Goal: Task Accomplishment & Management: Complete application form

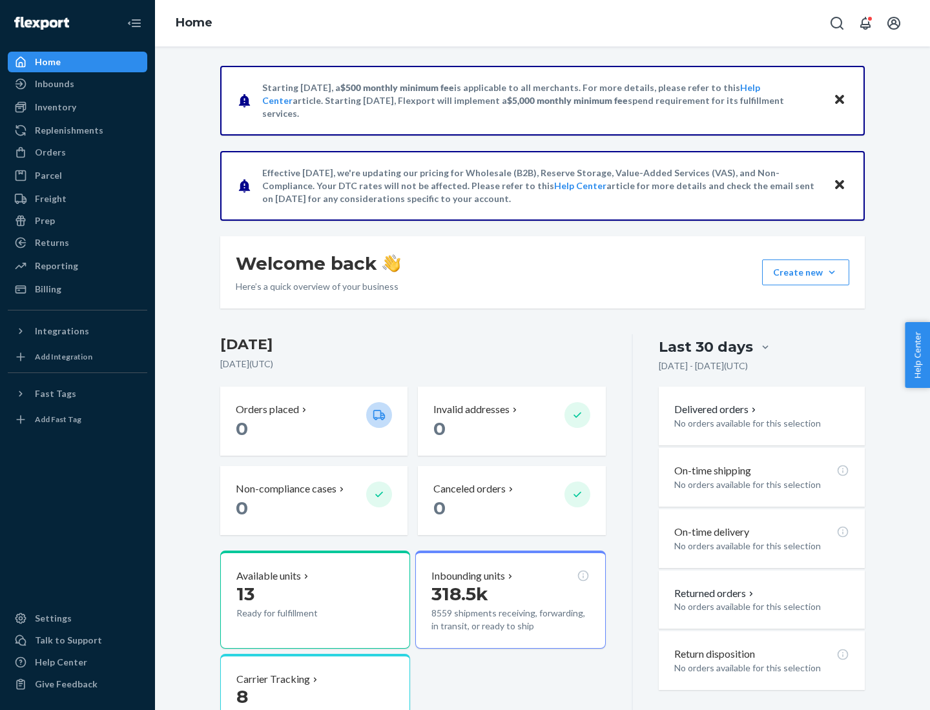
click at [832, 272] on button "Create new Create new inbound Create new order Create new product" at bounding box center [805, 273] width 87 height 26
click at [77, 84] on div "Inbounds" at bounding box center [77, 84] width 137 height 18
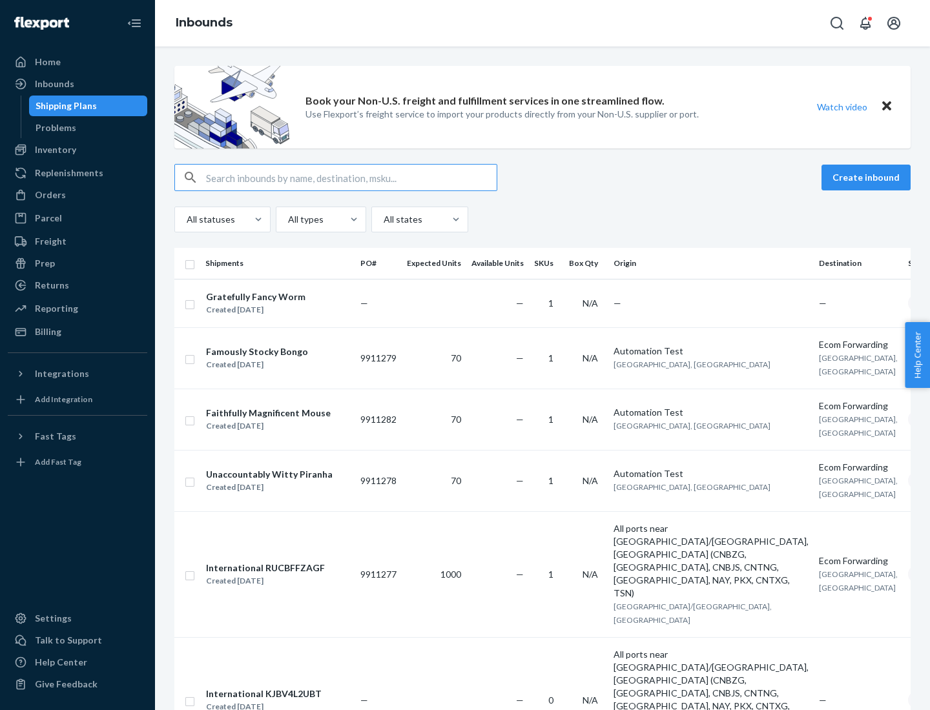
click at [868, 178] on button "Create inbound" at bounding box center [865, 178] width 89 height 26
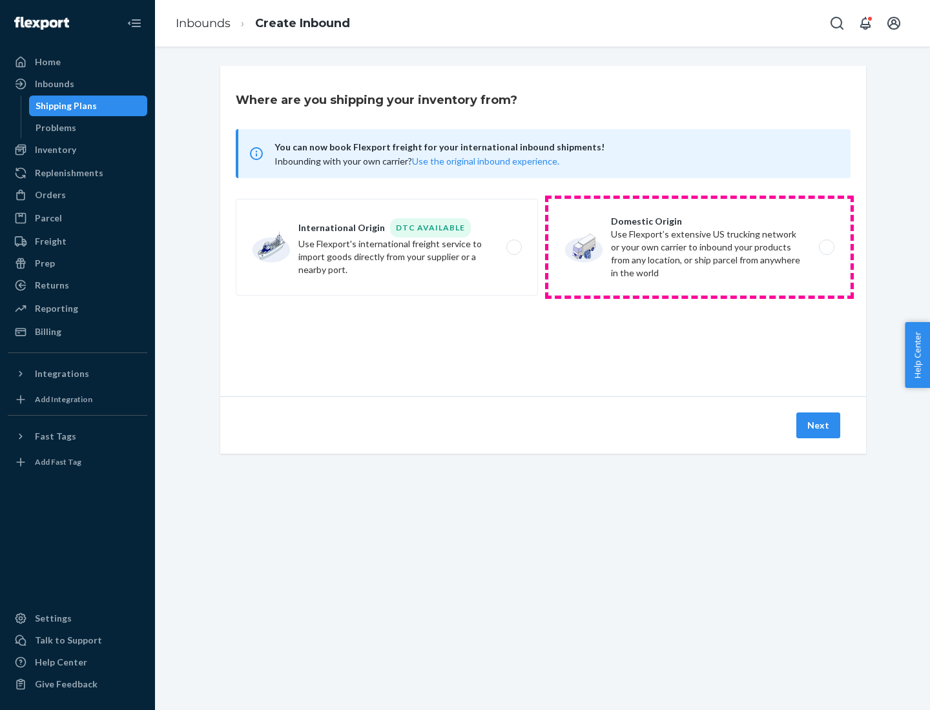
click at [699, 247] on label "Domestic Origin Use Flexport’s extensive US trucking network or your own carrie…" at bounding box center [699, 247] width 302 height 97
click at [826, 247] on input "Domestic Origin Use Flexport’s extensive US trucking network or your own carrie…" at bounding box center [830, 247] width 8 height 8
radio input "true"
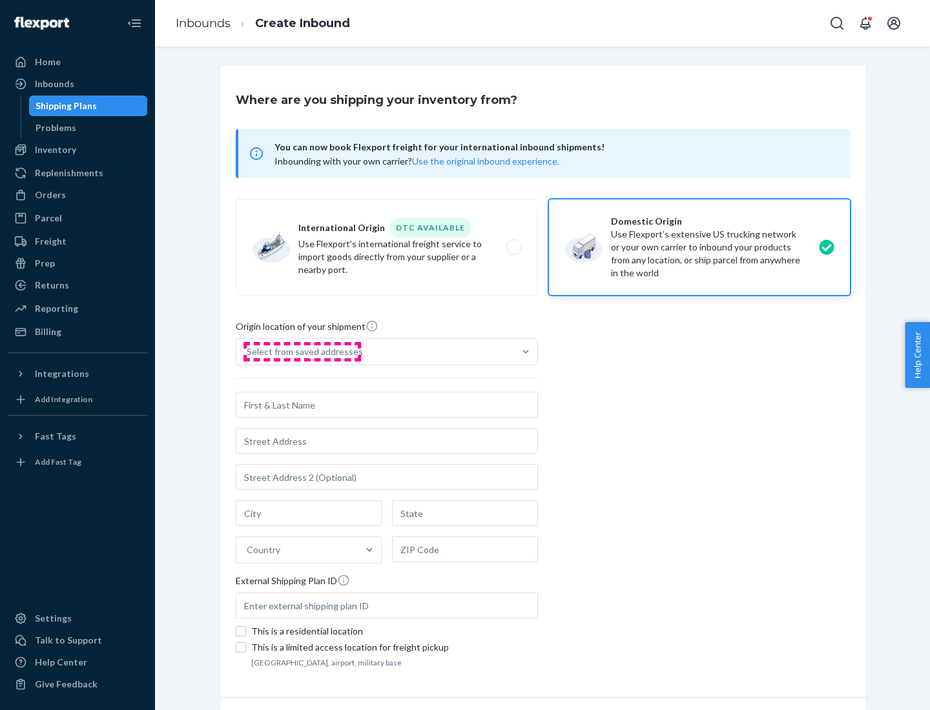
click at [302, 352] on div "Select from saved addresses" at bounding box center [305, 351] width 116 height 13
click at [248, 352] on input "Select from saved addresses" at bounding box center [247, 351] width 1 height 13
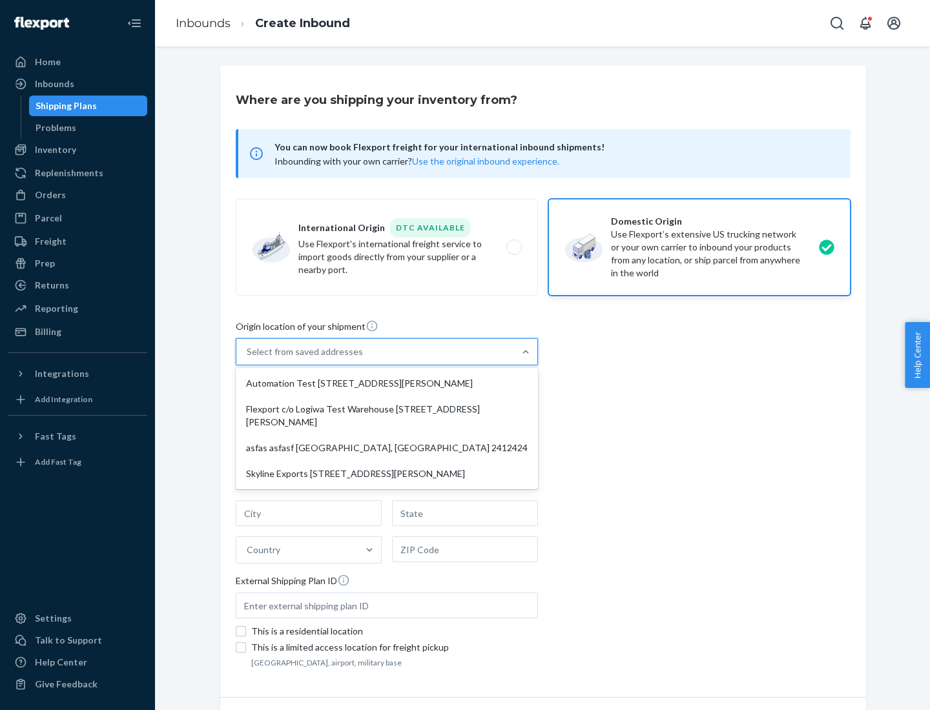
scroll to position [5, 0]
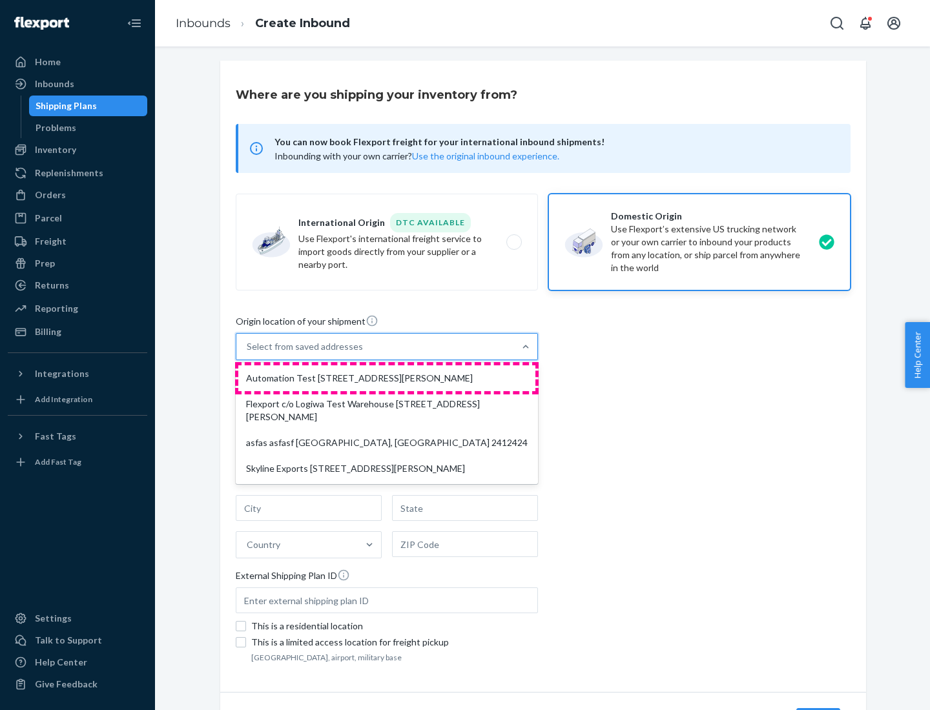
click at [387, 378] on div "Automation Test [STREET_ADDRESS][PERSON_NAME]" at bounding box center [386, 378] width 297 height 26
click at [248, 353] on input "option Automation Test [STREET_ADDRESS][PERSON_NAME] focused, 1 of 4. 4 results…" at bounding box center [247, 346] width 1 height 13
type input "Automation Test"
type input "9th Floor"
type input "[GEOGRAPHIC_DATA]"
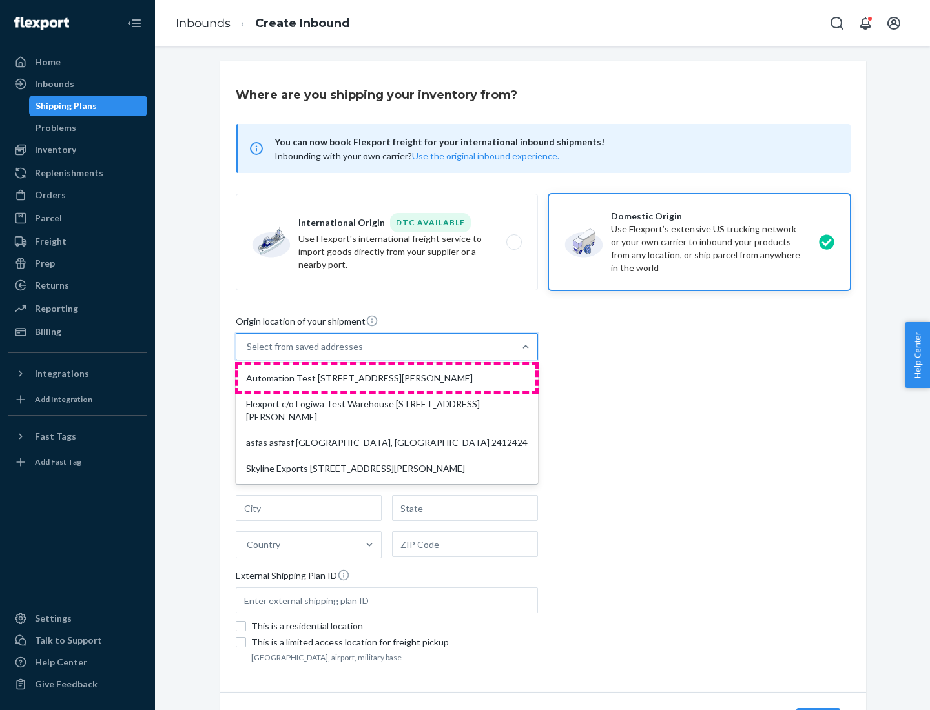
type input "CA"
type input "94104"
type input "[STREET_ADDRESS][PERSON_NAME]"
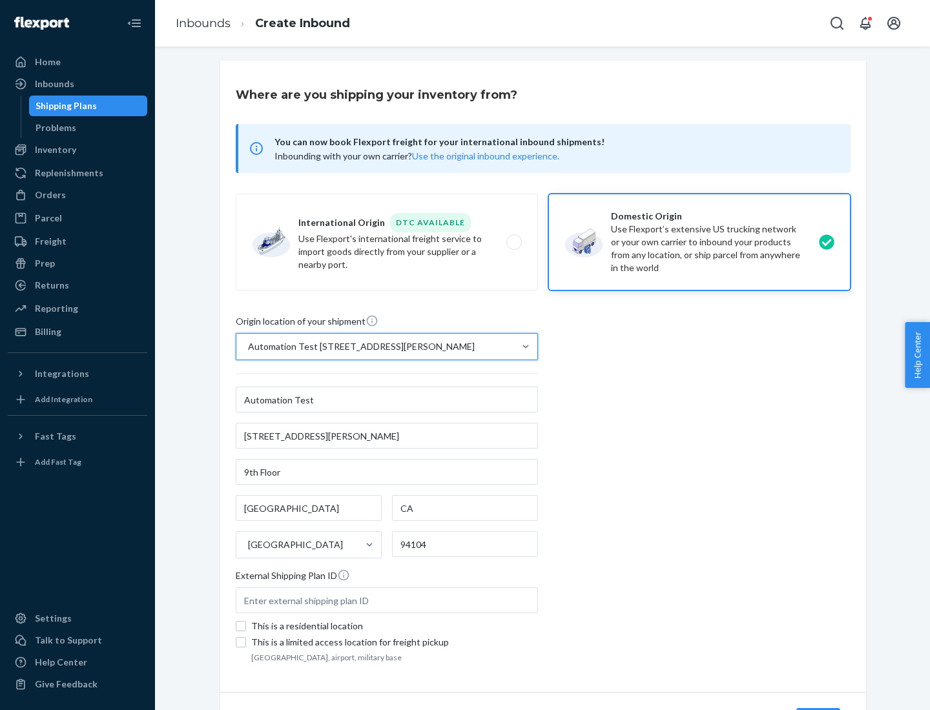
scroll to position [76, 0]
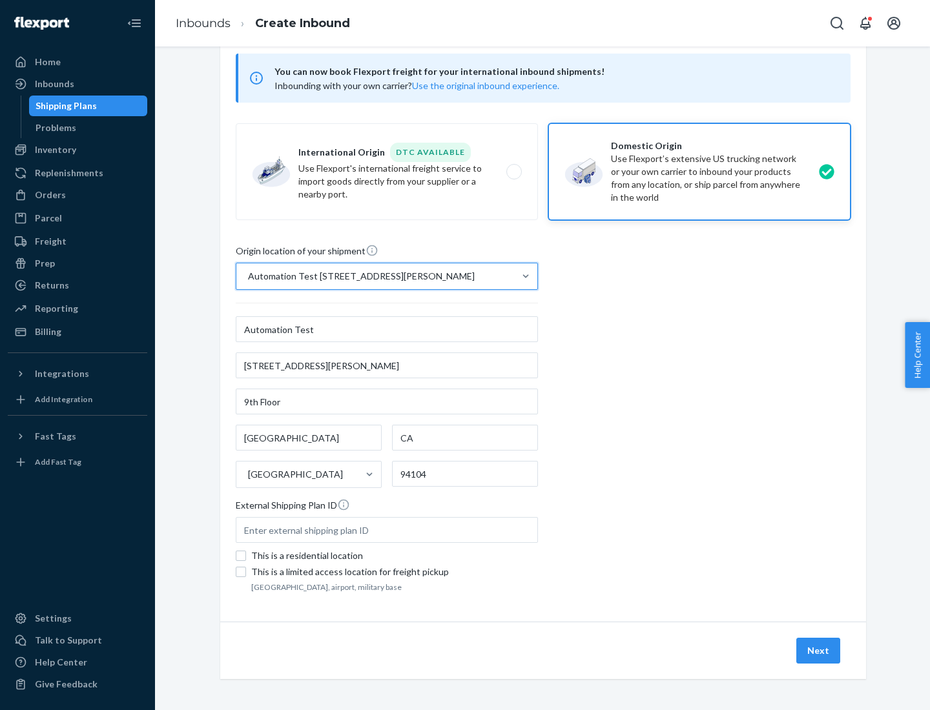
click at [819, 651] on button "Next" at bounding box center [818, 651] width 44 height 26
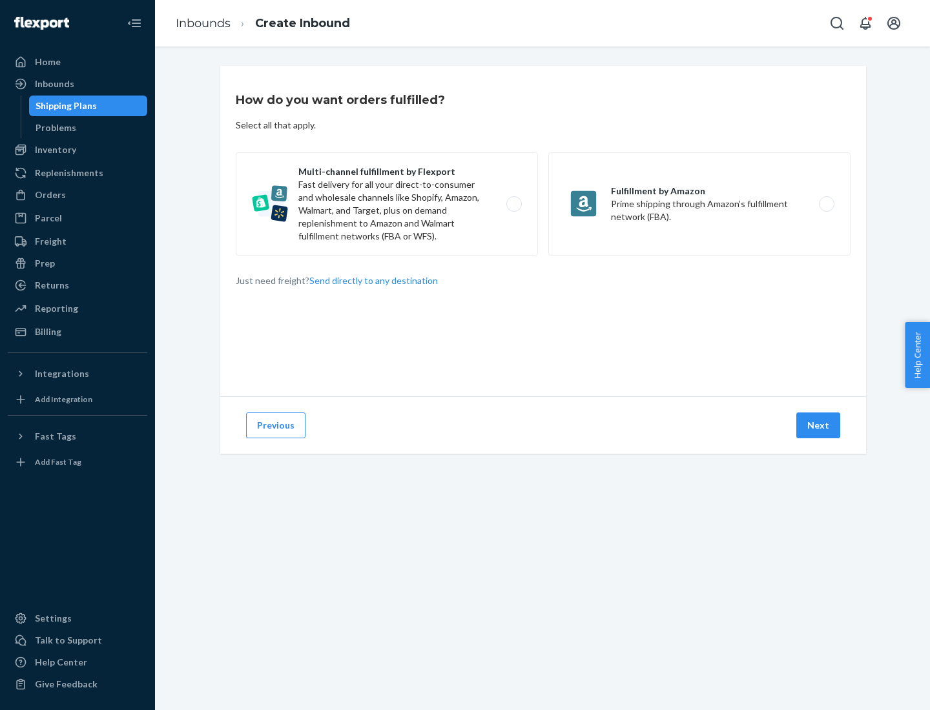
click at [387, 204] on label "Multi-channel fulfillment by Flexport Fast delivery for all your direct-to-cons…" at bounding box center [387, 203] width 302 height 103
click at [513, 204] on input "Multi-channel fulfillment by Flexport Fast delivery for all your direct-to-cons…" at bounding box center [517, 204] width 8 height 8
radio input "true"
click at [819, 426] on button "Next" at bounding box center [818, 426] width 44 height 26
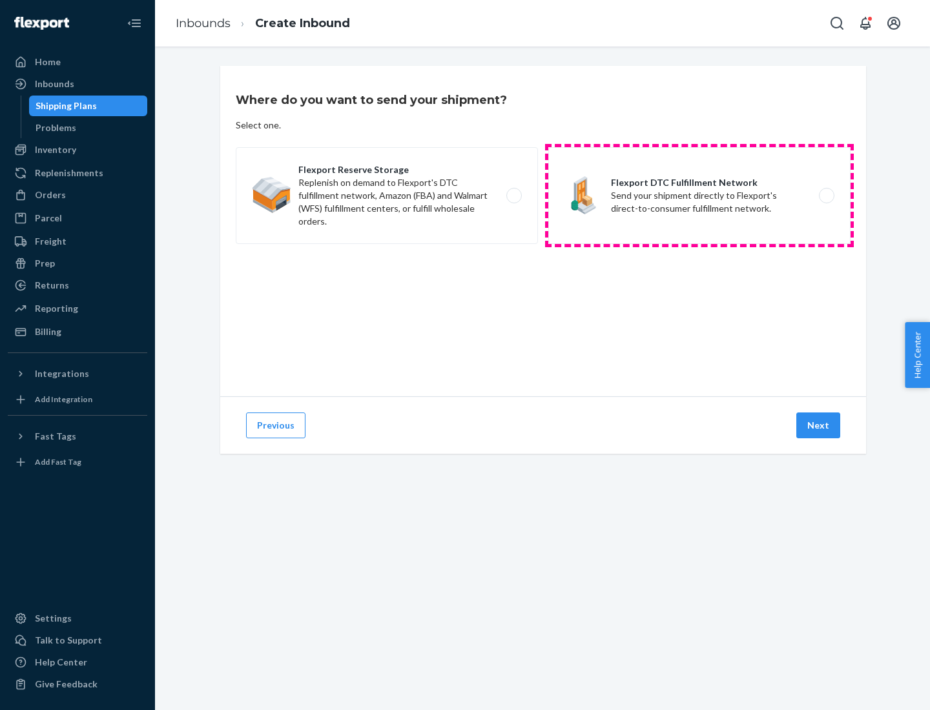
click at [699, 196] on label "Flexport DTC Fulfillment Network Send your shipment directly to Flexport's dire…" at bounding box center [699, 195] width 302 height 97
click at [826, 196] on input "Flexport DTC Fulfillment Network Send your shipment directly to Flexport's dire…" at bounding box center [830, 196] width 8 height 8
radio input "true"
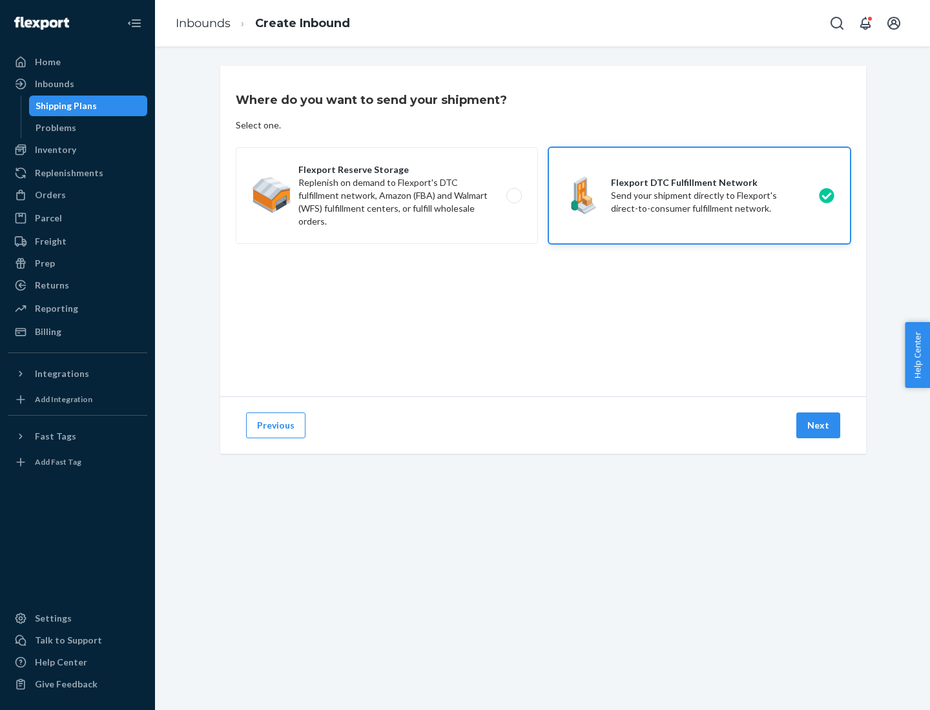
click at [819, 426] on button "Next" at bounding box center [818, 426] width 44 height 26
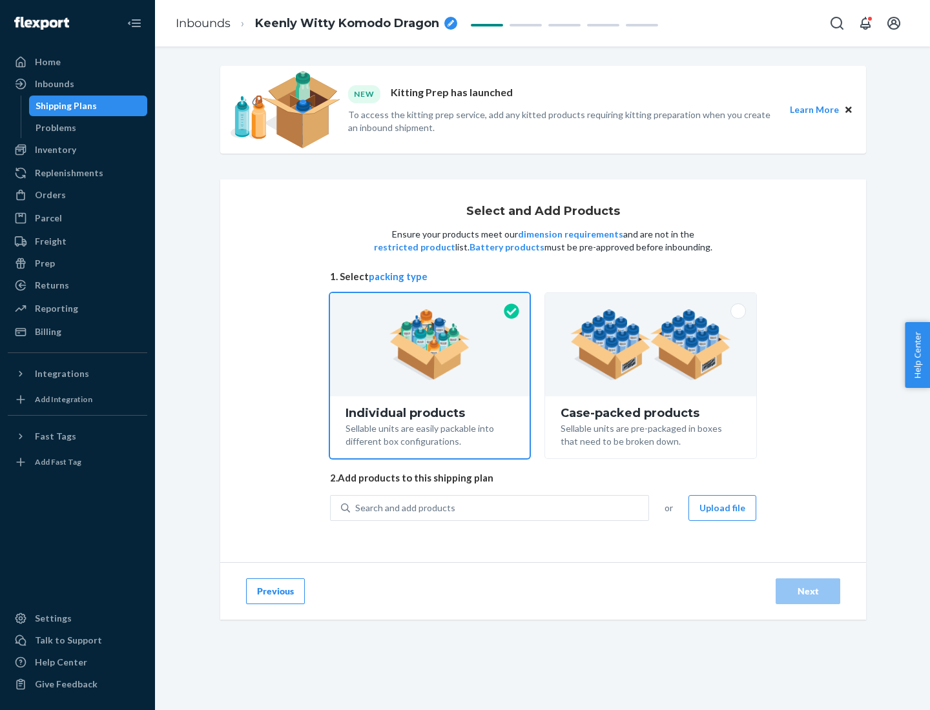
click at [651, 345] on img at bounding box center [650, 344] width 161 height 71
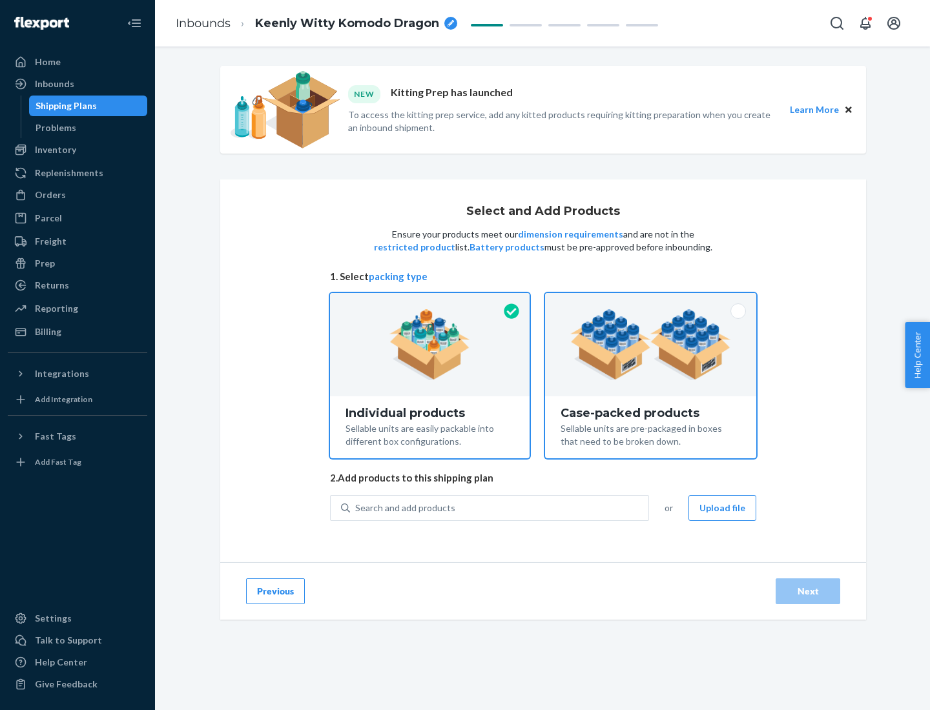
click at [651, 302] on input "Case-packed products Sellable units are pre-packaged in boxes that need to be b…" at bounding box center [650, 297] width 8 height 8
radio input "true"
radio input "false"
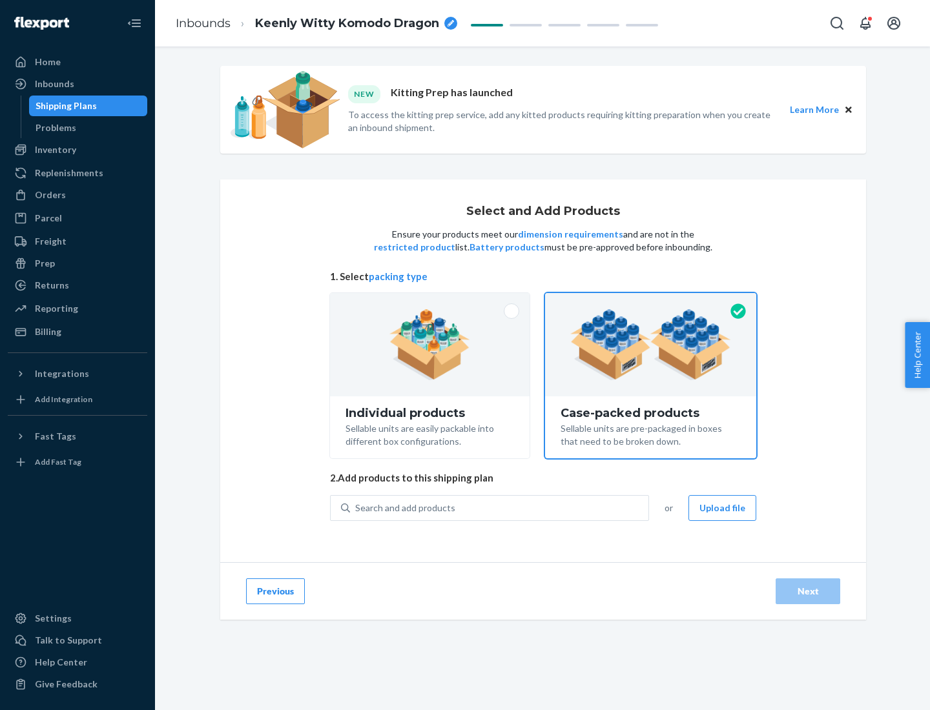
click at [500, 508] on div "Search and add products" at bounding box center [499, 508] width 298 height 23
click at [356, 508] on input "Search and add products" at bounding box center [355, 508] width 1 height 13
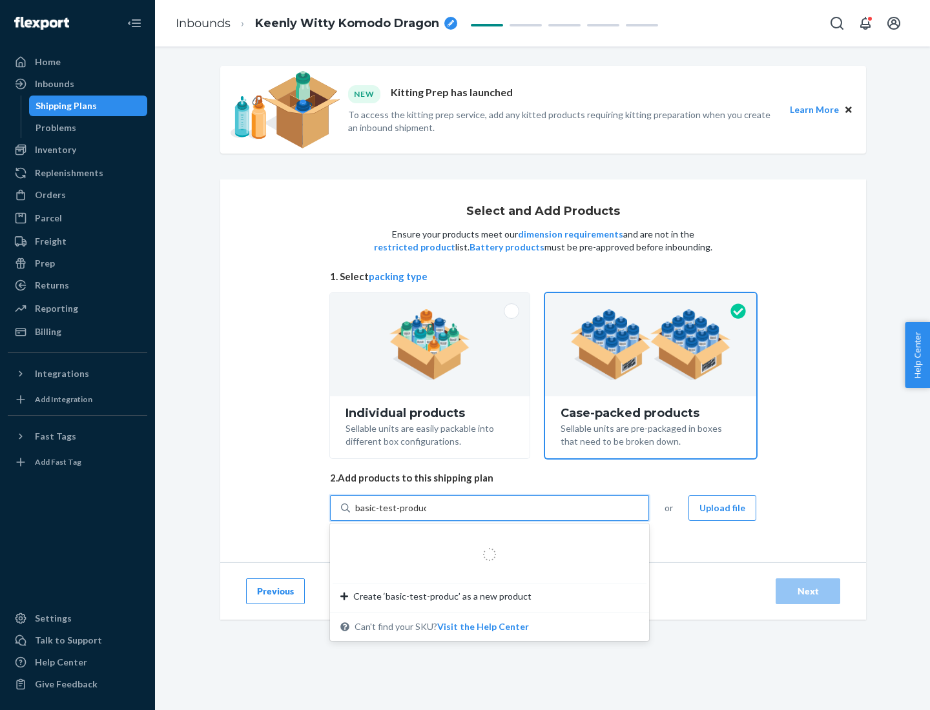
type input "basic-test-product-1"
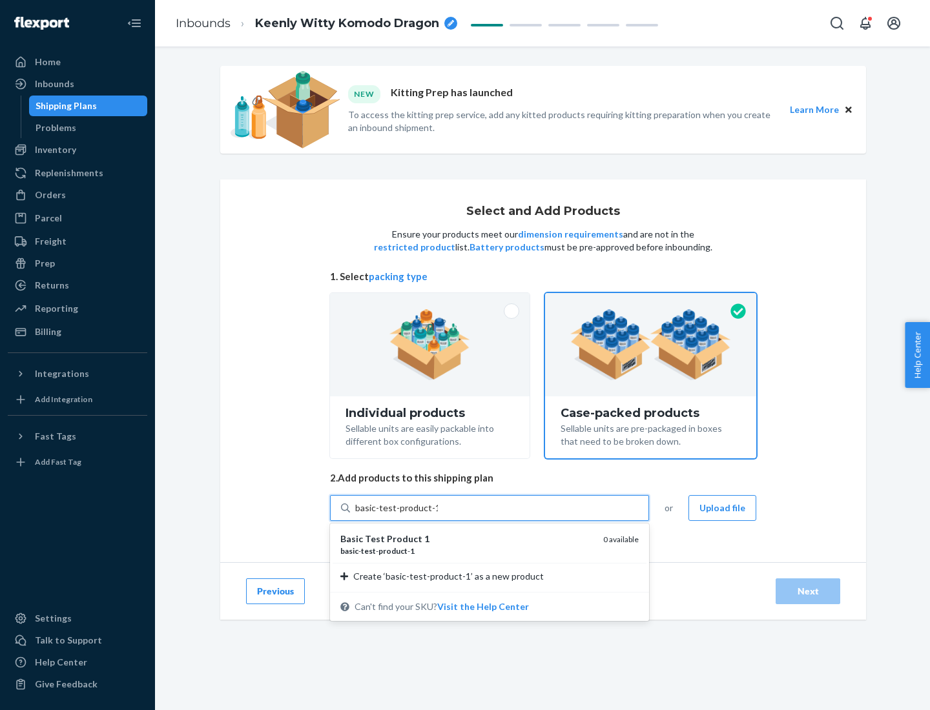
click at [467, 551] on div "basic - test - product - 1" at bounding box center [466, 551] width 252 height 11
click at [438, 515] on input "basic-test-product-1" at bounding box center [396, 508] width 83 height 13
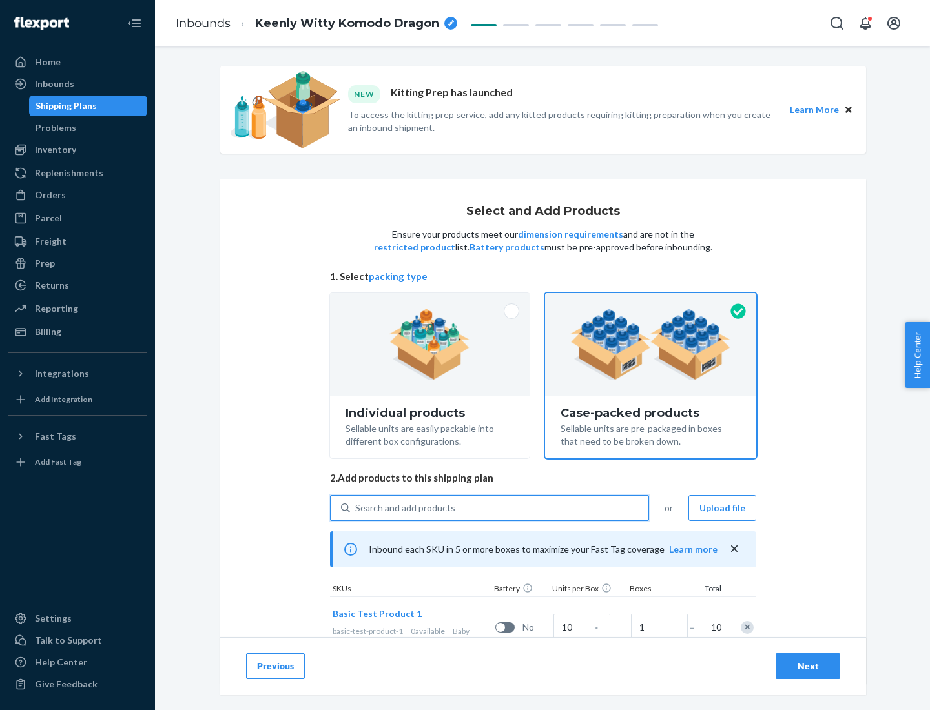
scroll to position [46, 0]
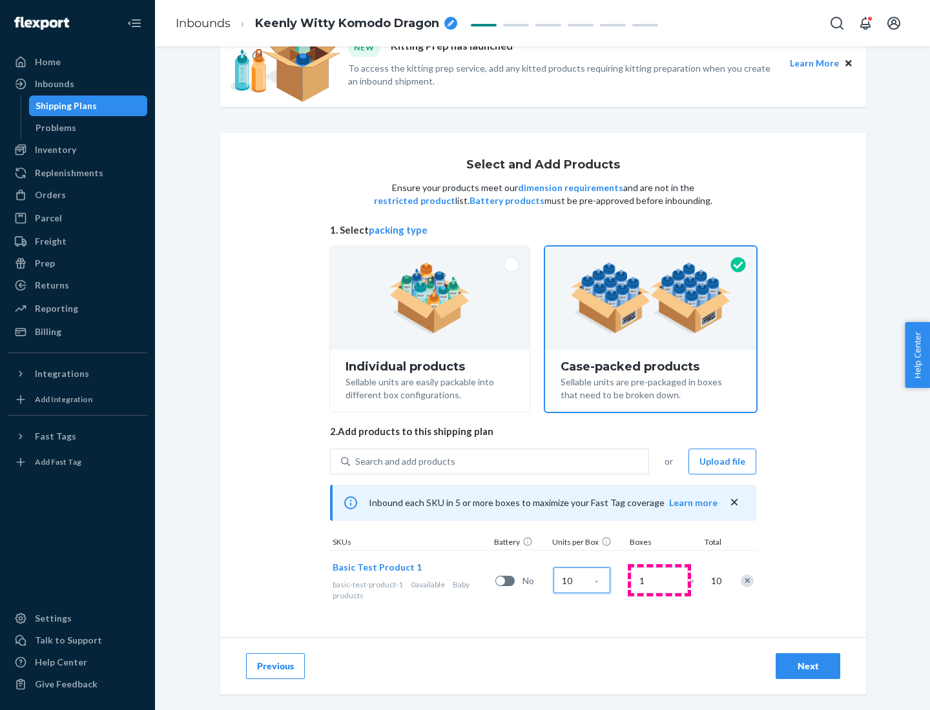
type input "10"
type input "7"
click at [808, 666] on div "Next" at bounding box center [807, 666] width 43 height 13
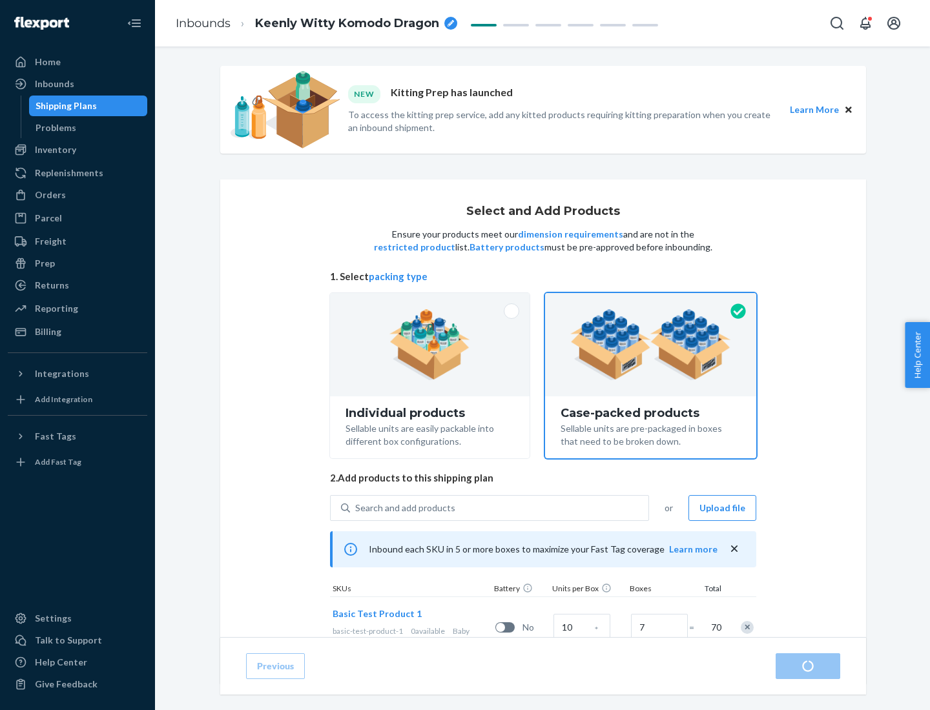
radio input "true"
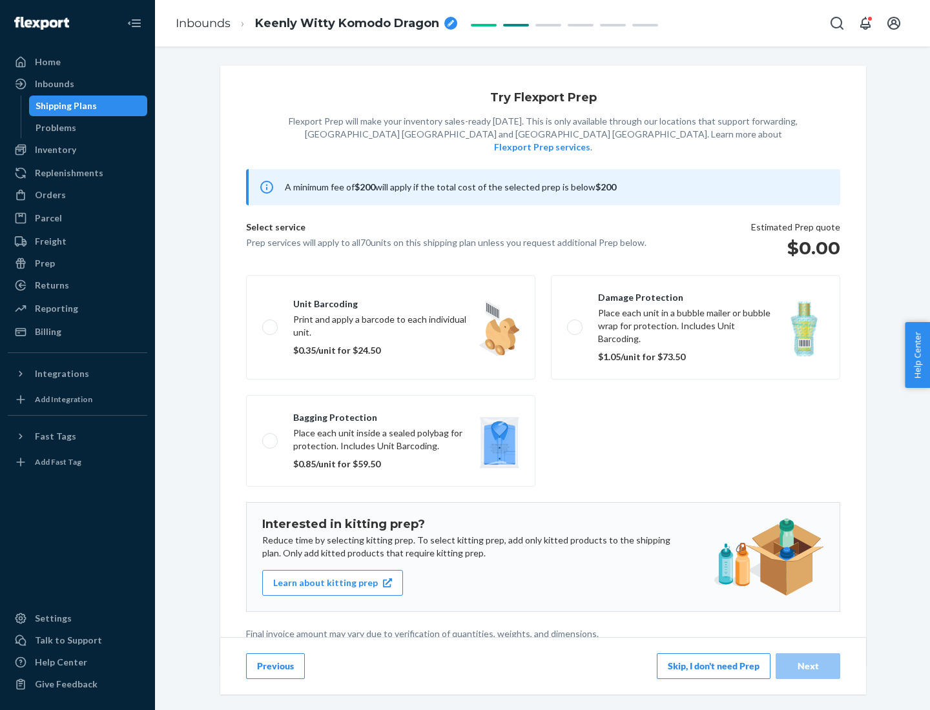
scroll to position [3, 0]
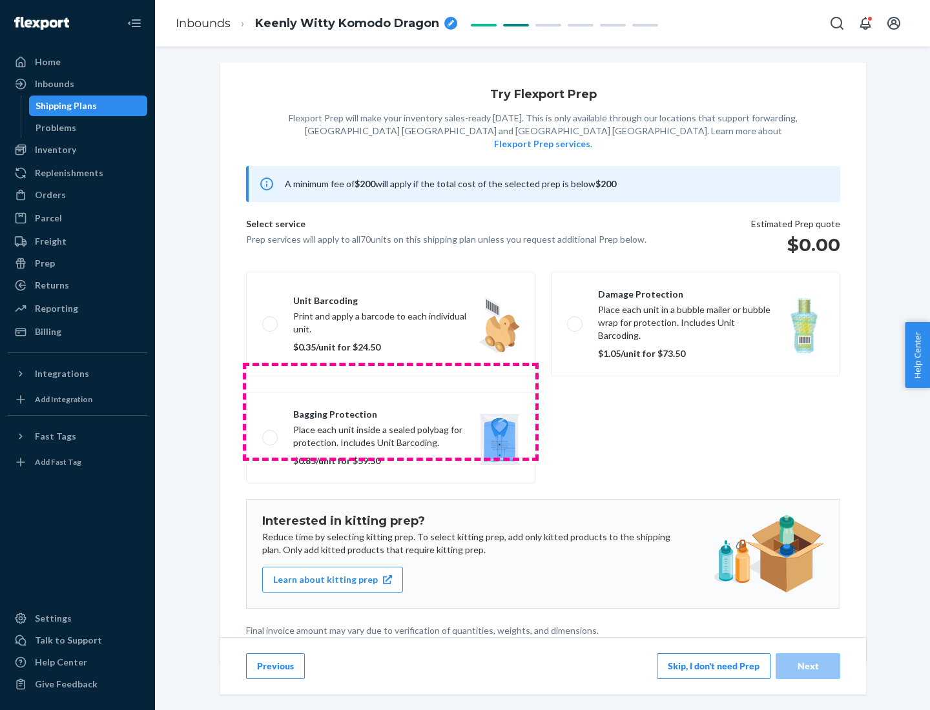
click at [391, 411] on label "Bagging protection Place each unit inside a sealed polybag for protection. Incl…" at bounding box center [390, 438] width 289 height 92
click at [271, 433] on input "Bagging protection Place each unit inside a sealed polybag for protection. Incl…" at bounding box center [266, 437] width 8 height 8
checkbox input "true"
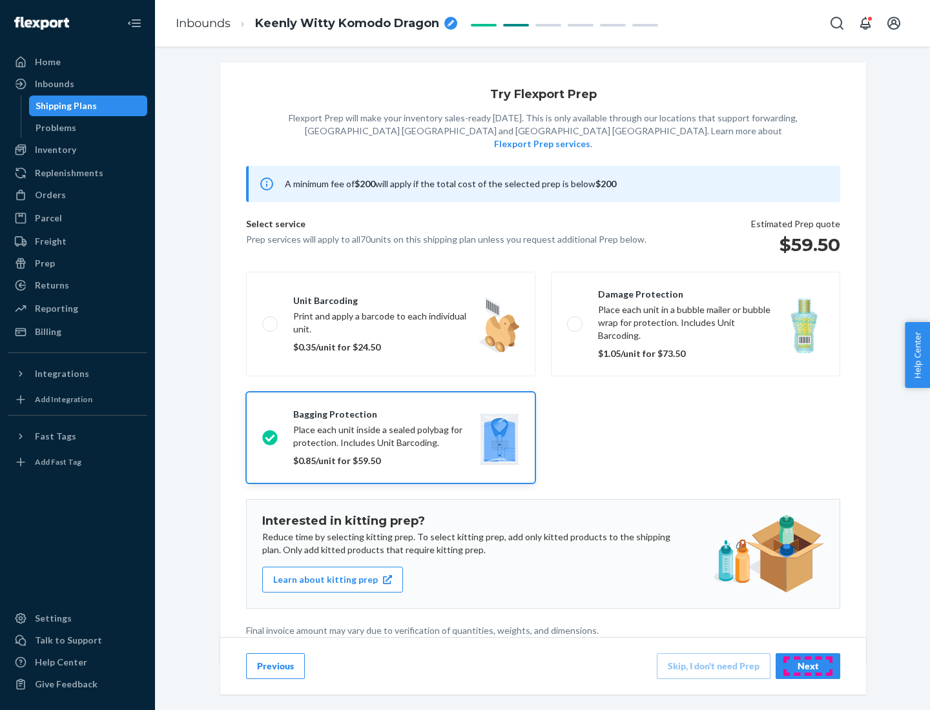
click at [808, 666] on div "Next" at bounding box center [807, 666] width 43 height 13
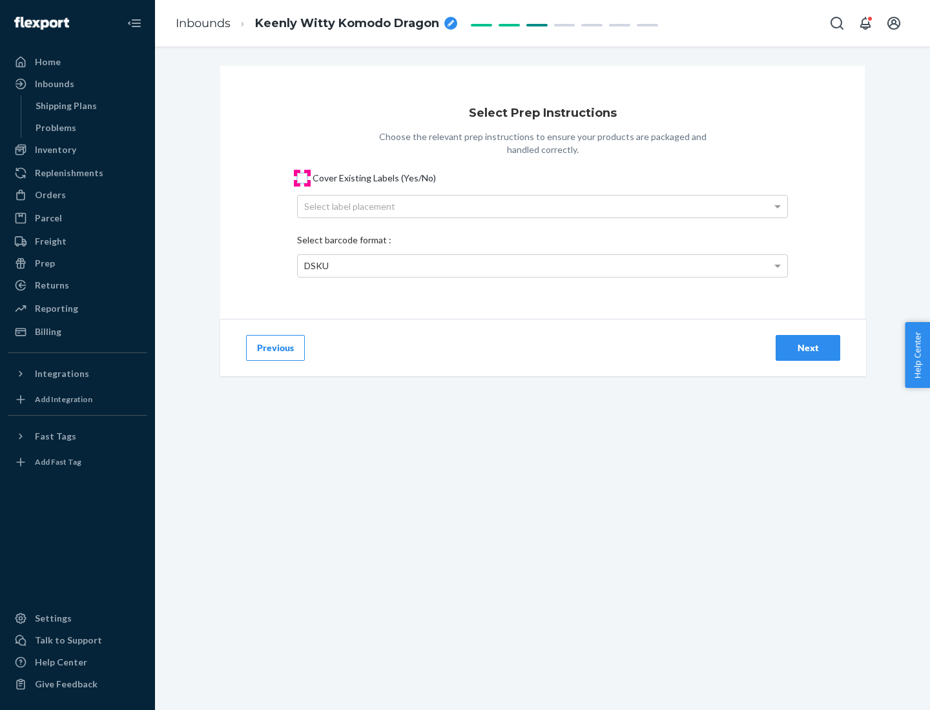
click at [302, 178] on input "Cover Existing Labels (Yes/No)" at bounding box center [302, 178] width 10 height 10
checkbox input "true"
click at [542, 206] on div "Select label placement" at bounding box center [542, 207] width 489 height 22
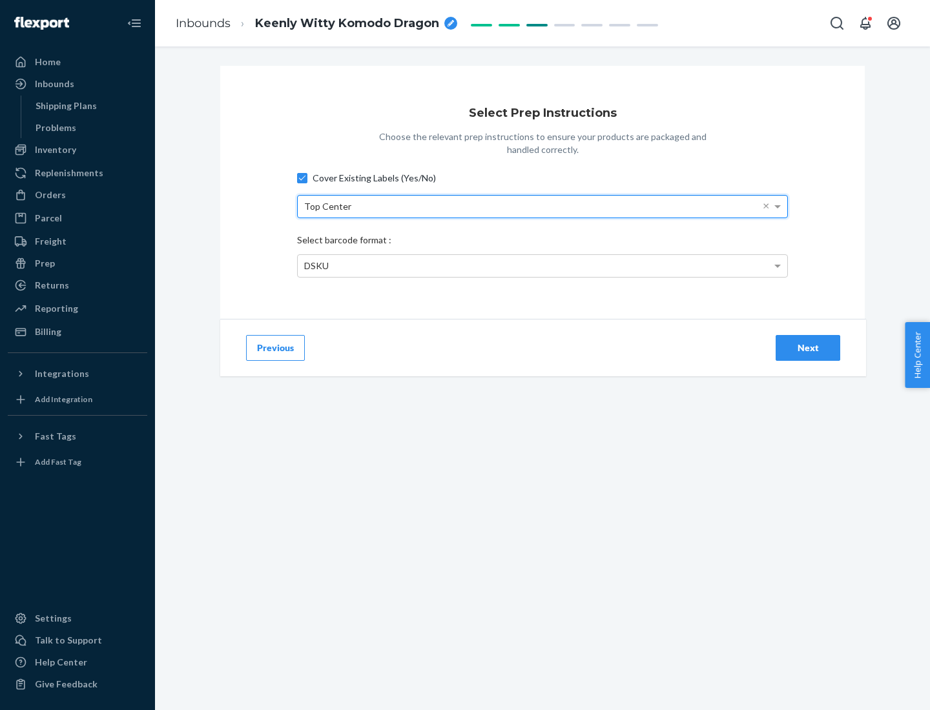
click at [542, 265] on div "DSKU" at bounding box center [542, 266] width 489 height 22
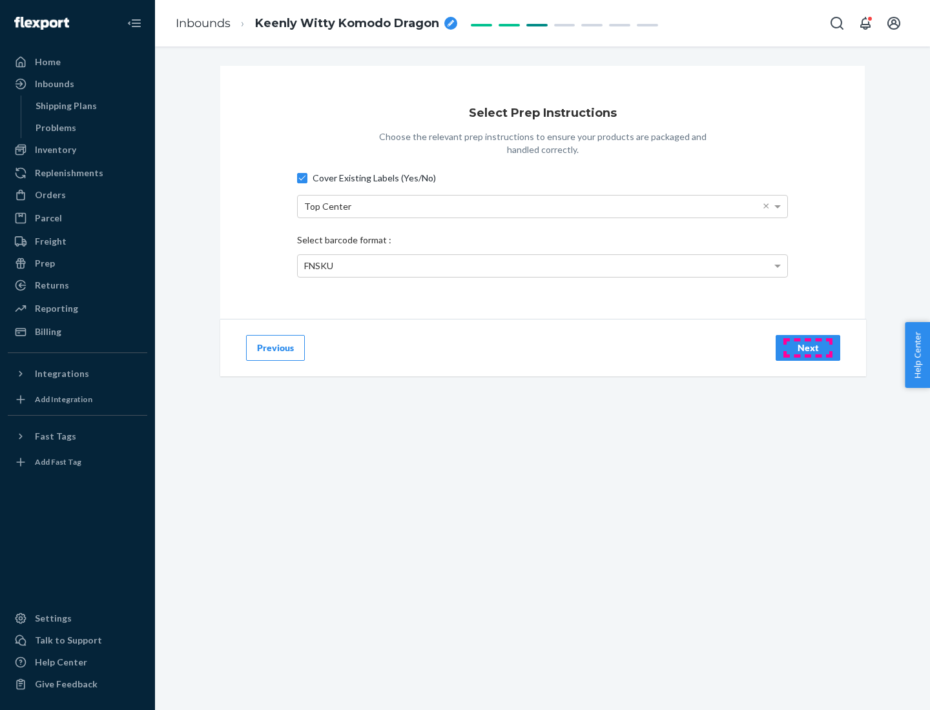
click at [808, 347] on div "Next" at bounding box center [807, 348] width 43 height 13
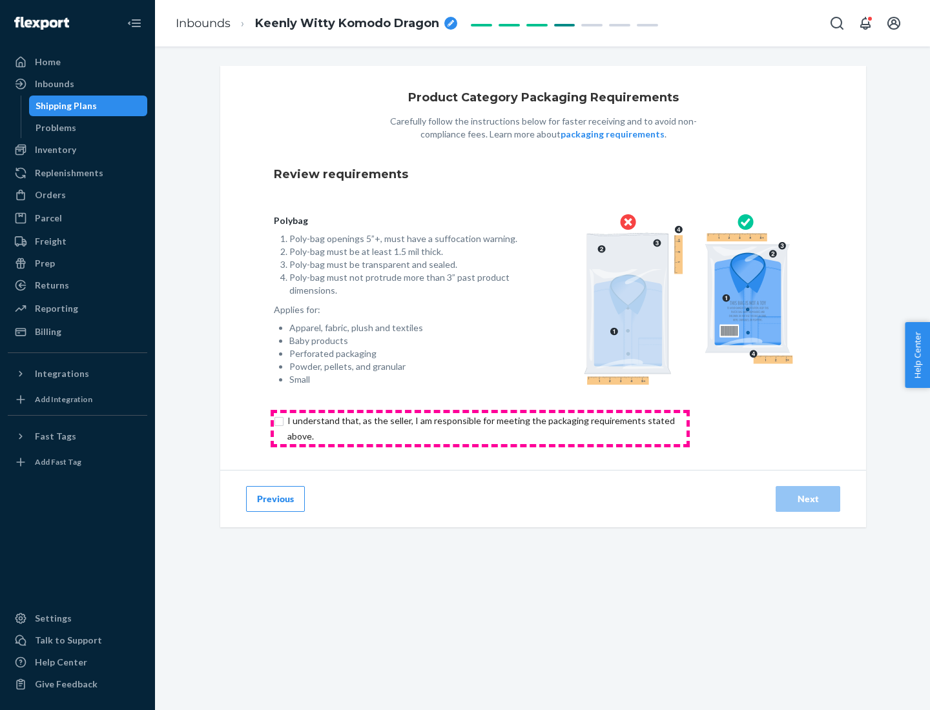
click at [480, 428] on input "checkbox" at bounding box center [488, 428] width 429 height 31
checkbox input "true"
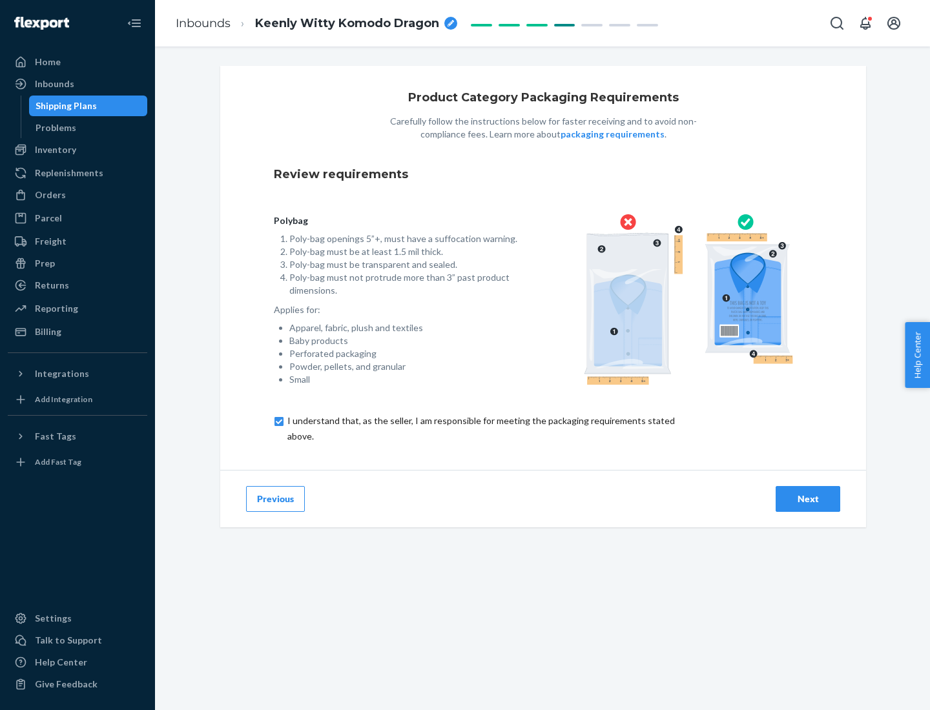
click at [808, 498] on div "Next" at bounding box center [807, 499] width 43 height 13
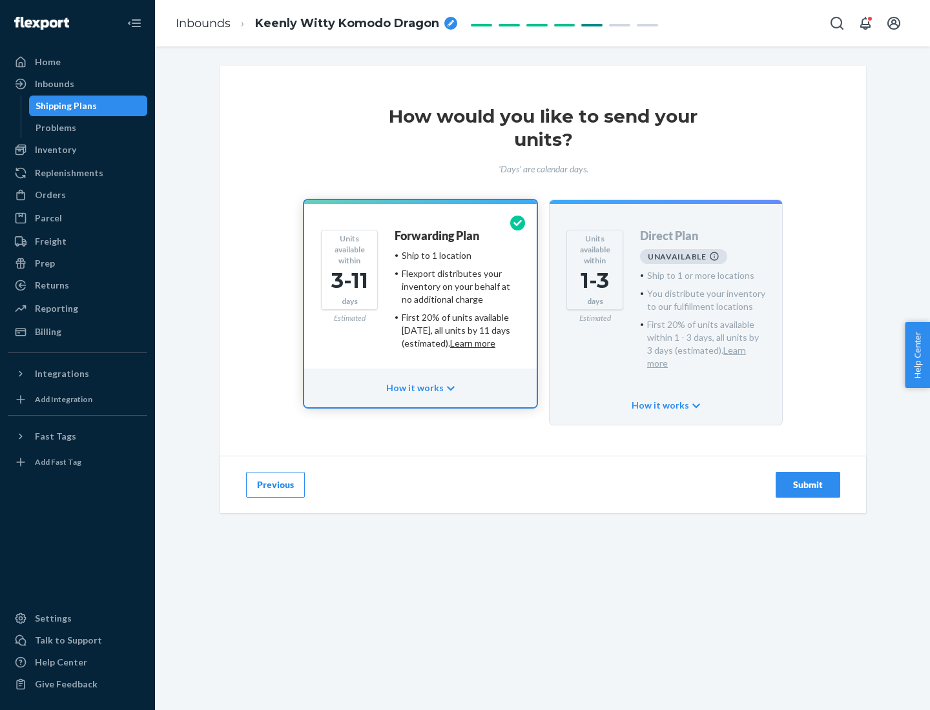
click at [438, 236] on h4 "Forwarding Plan" at bounding box center [437, 236] width 85 height 13
click at [808, 478] on div "Submit" at bounding box center [807, 484] width 43 height 13
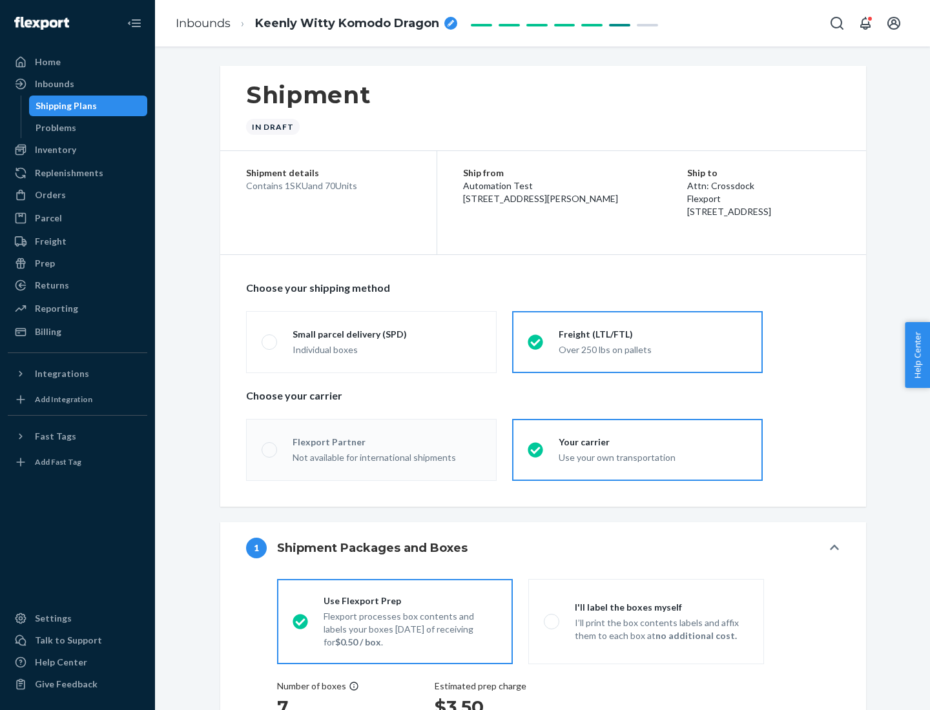
radio input "true"
radio input "false"
radio input "true"
radio input "false"
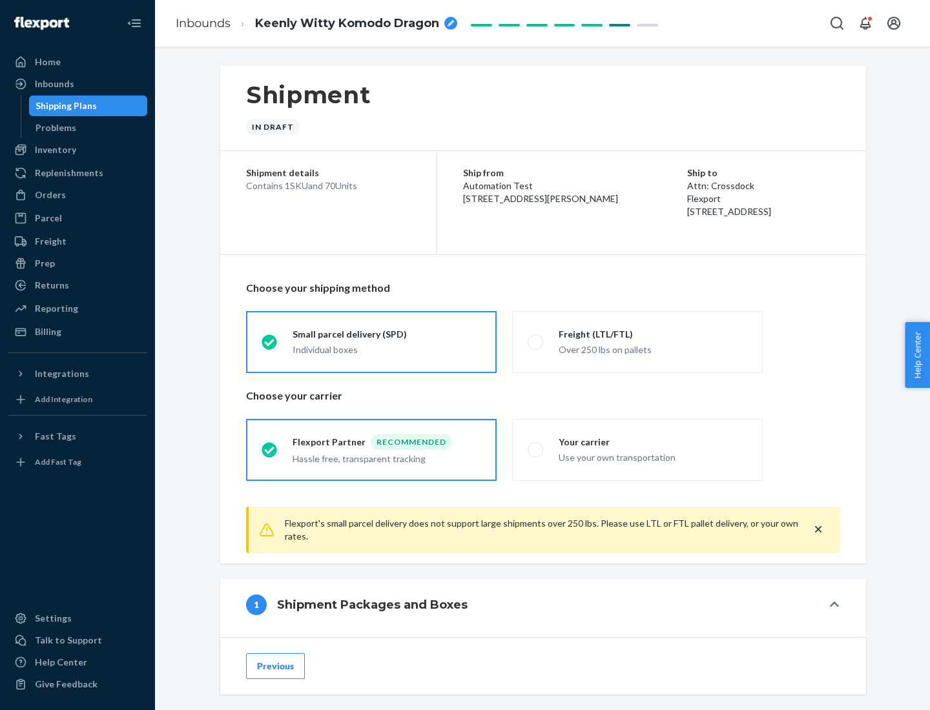
click at [637, 342] on div "Over 250 lbs on pallets" at bounding box center [653, 348] width 189 height 15
click at [536, 342] on input "Freight (LTL/FTL) Over 250 lbs on pallets" at bounding box center [532, 342] width 8 height 8
radio input "true"
radio input "false"
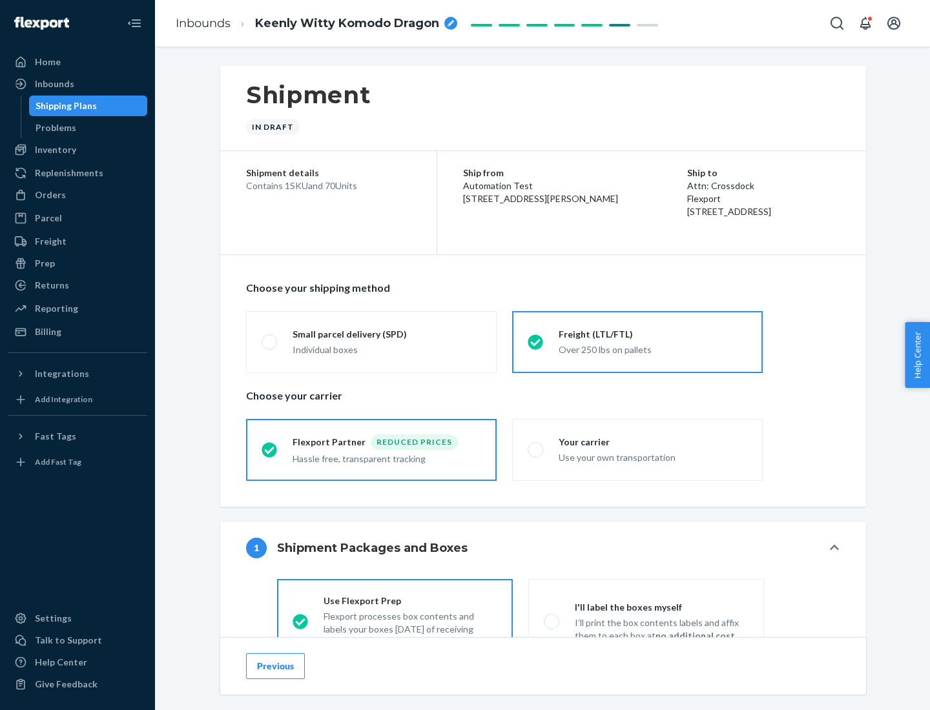
scroll to position [72, 0]
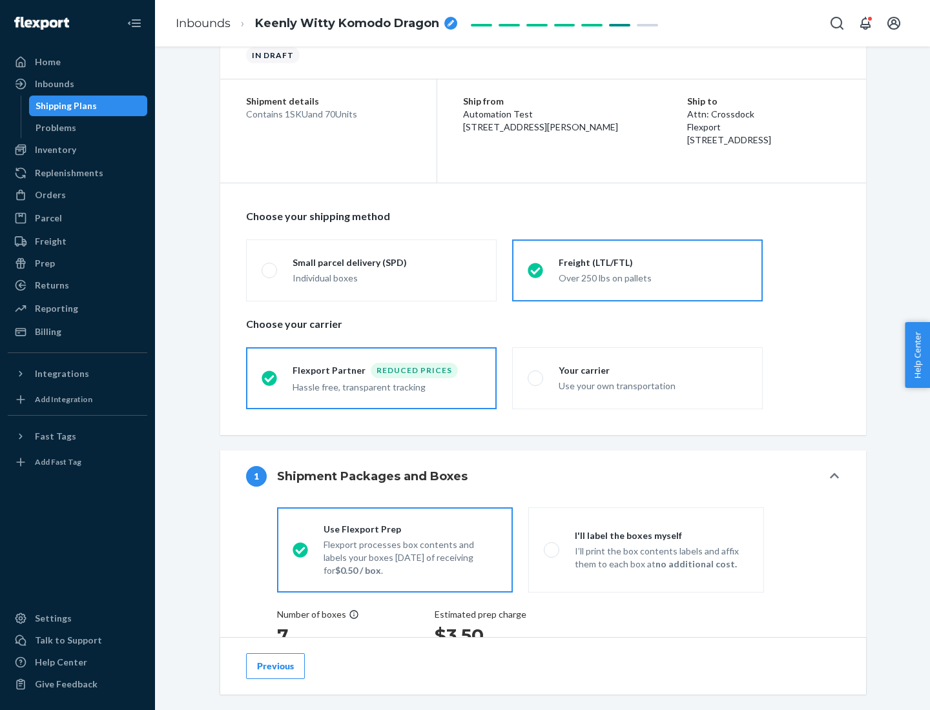
click at [637, 378] on div "Use your own transportation" at bounding box center [653, 384] width 189 height 15
click at [536, 378] on input "Your carrier Use your own transportation" at bounding box center [532, 378] width 8 height 8
radio input "true"
radio input "false"
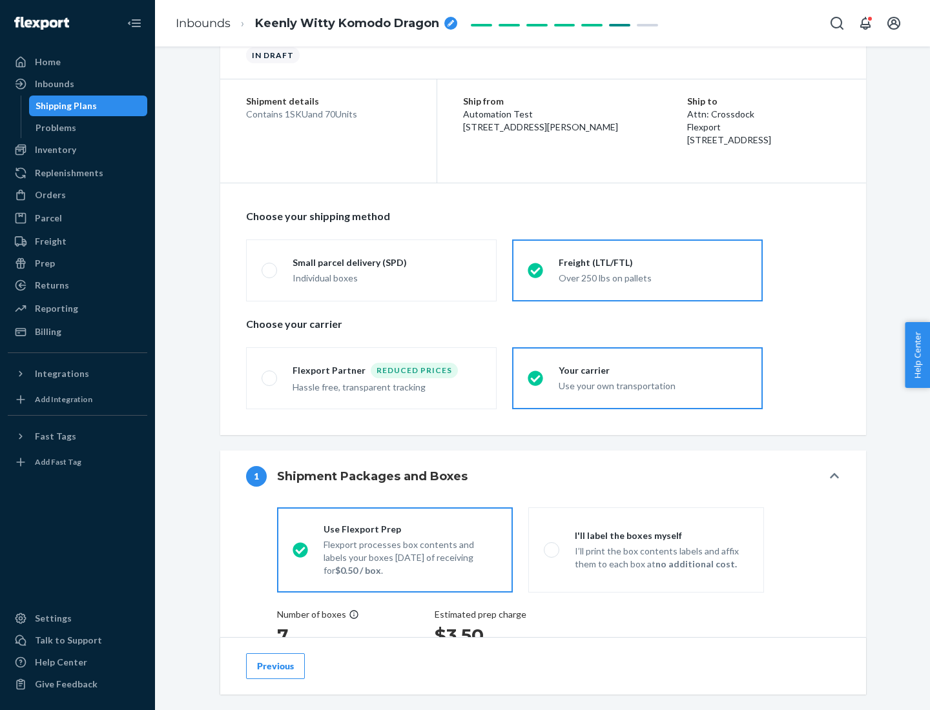
scroll to position [243, 0]
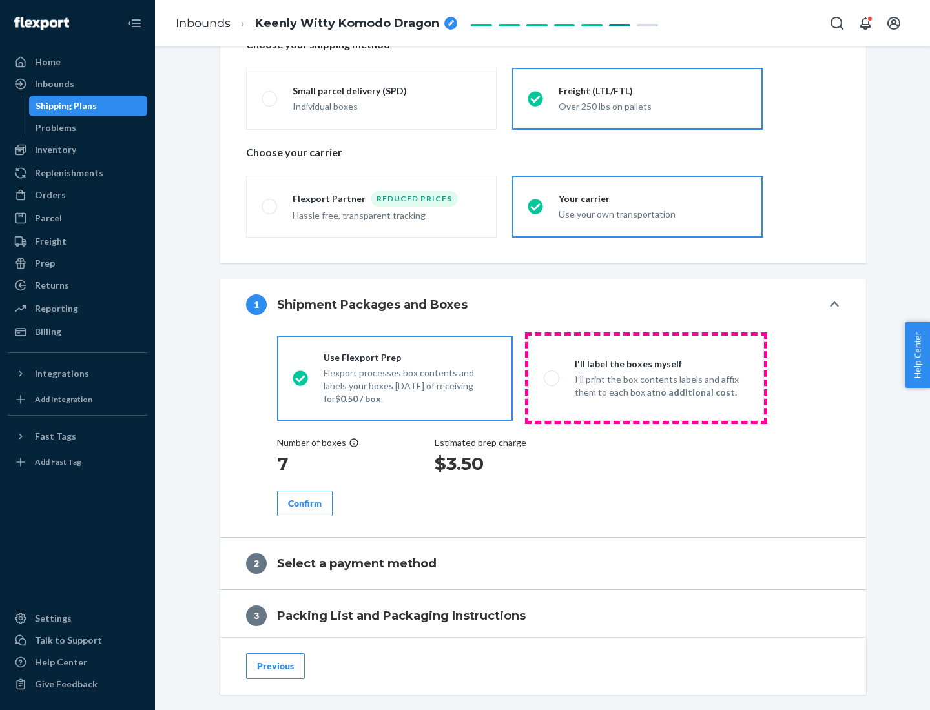
click at [646, 378] on p "I’ll print the box contents labels and affix them to each box at no additional …" at bounding box center [662, 386] width 174 height 26
click at [552, 378] on input "I'll label the boxes myself I’ll print the box contents labels and affix them t…" at bounding box center [548, 378] width 8 height 8
radio input "true"
radio input "false"
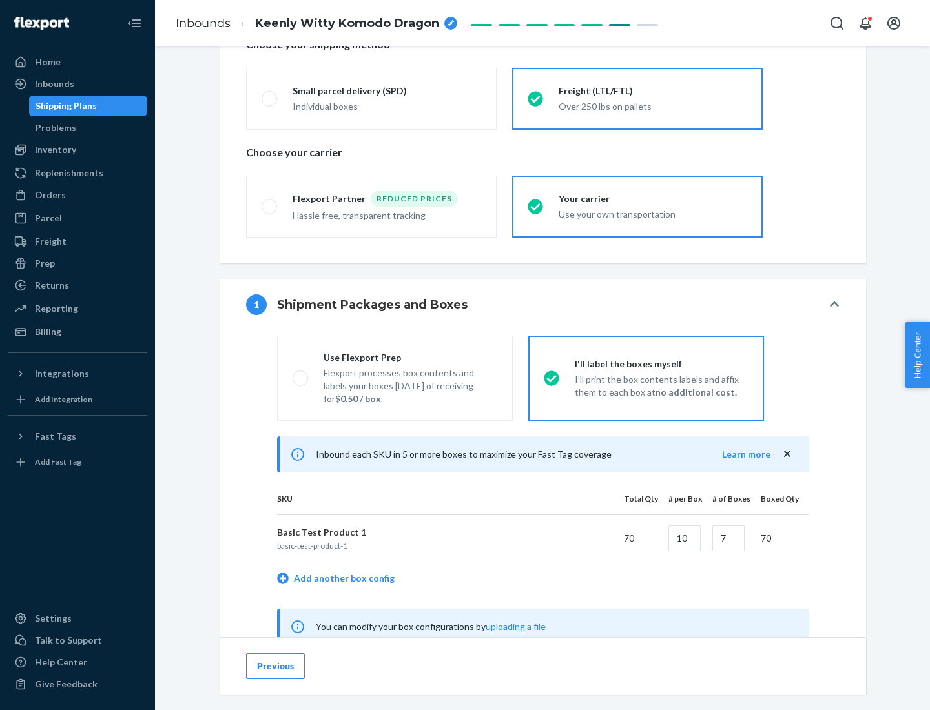
scroll to position [404, 0]
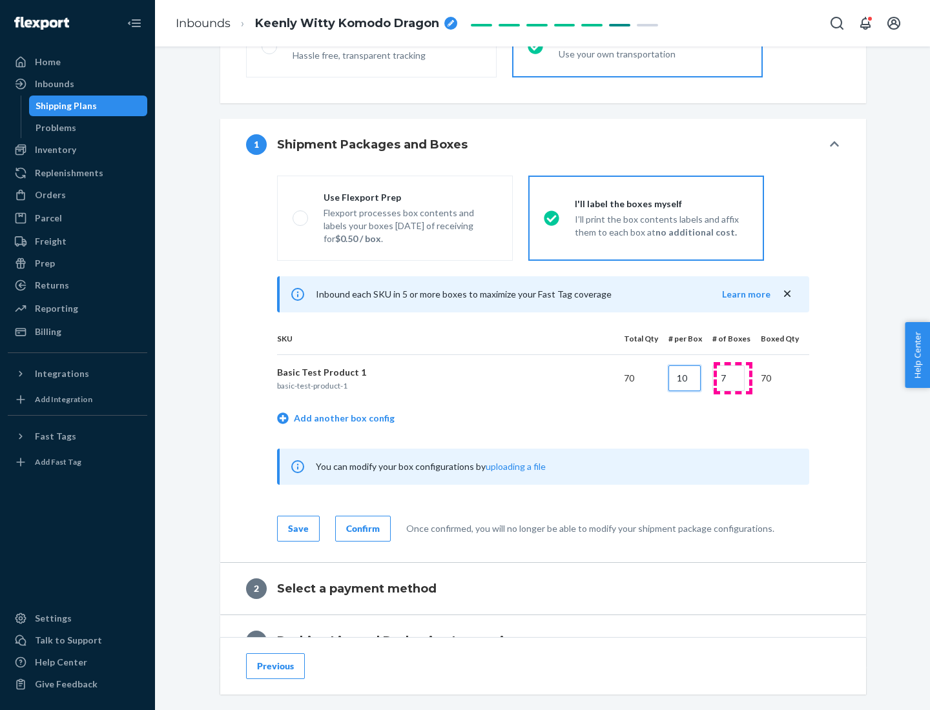
type input "10"
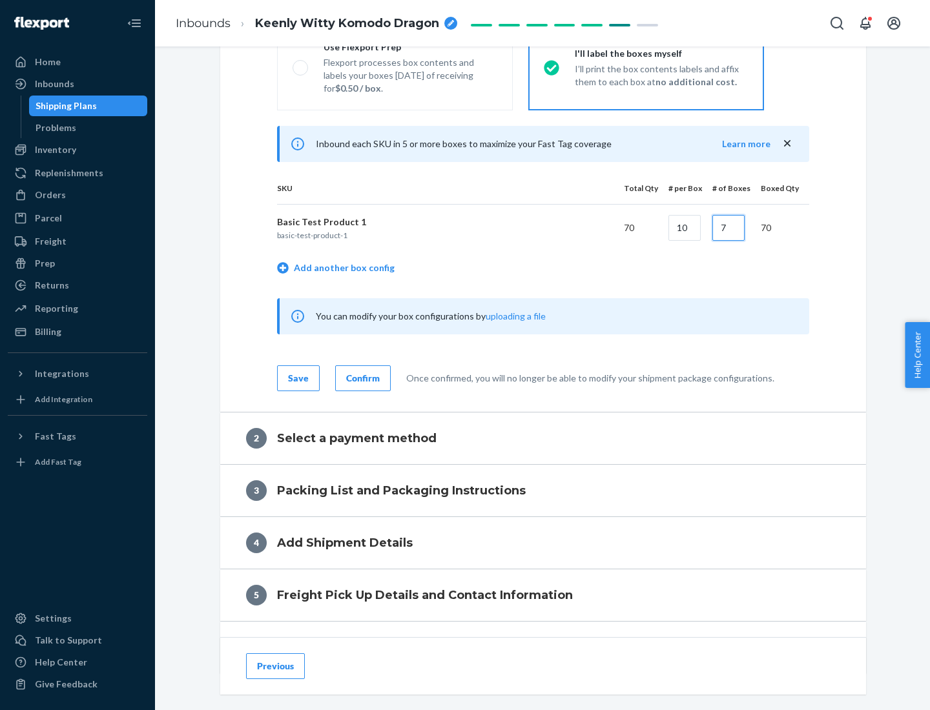
type input "7"
click at [361, 378] on div "Confirm" at bounding box center [363, 378] width 34 height 13
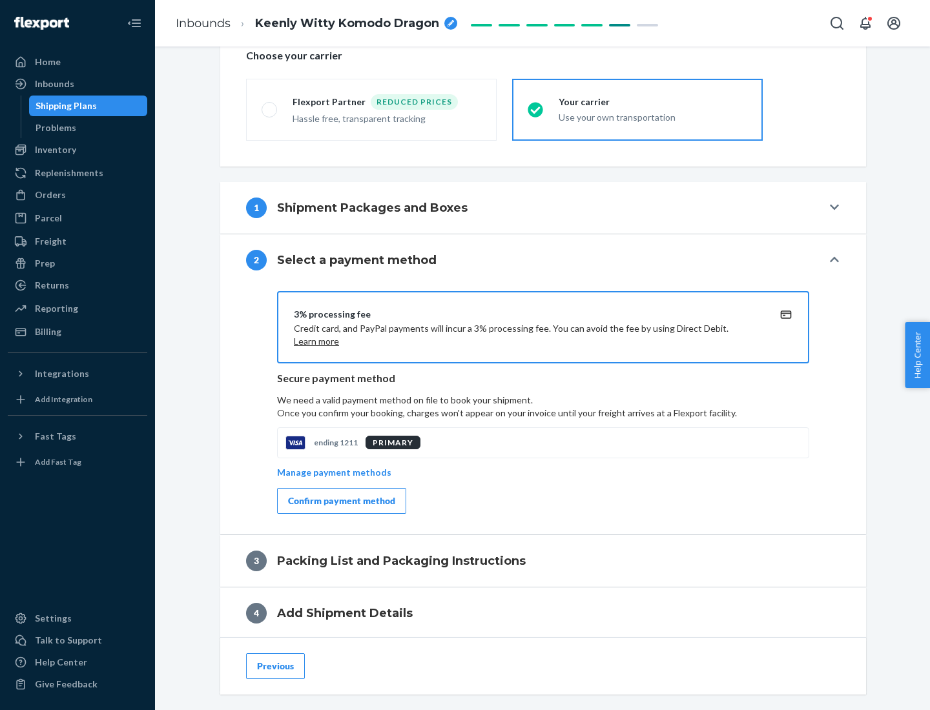
scroll to position [463, 0]
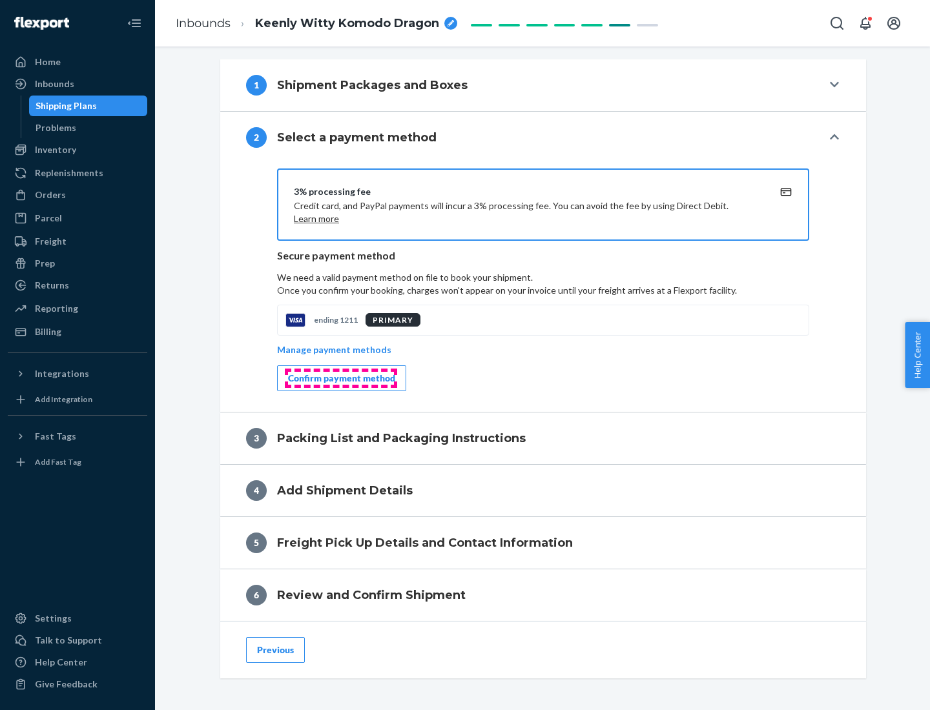
click at [340, 378] on div "Confirm payment method" at bounding box center [341, 378] width 107 height 13
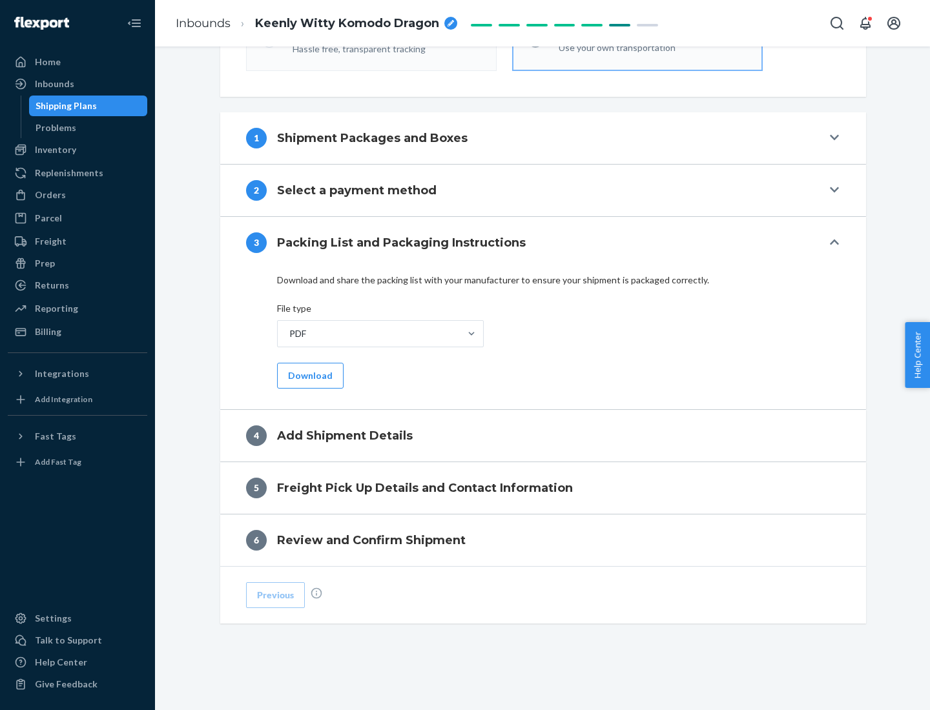
scroll to position [407, 0]
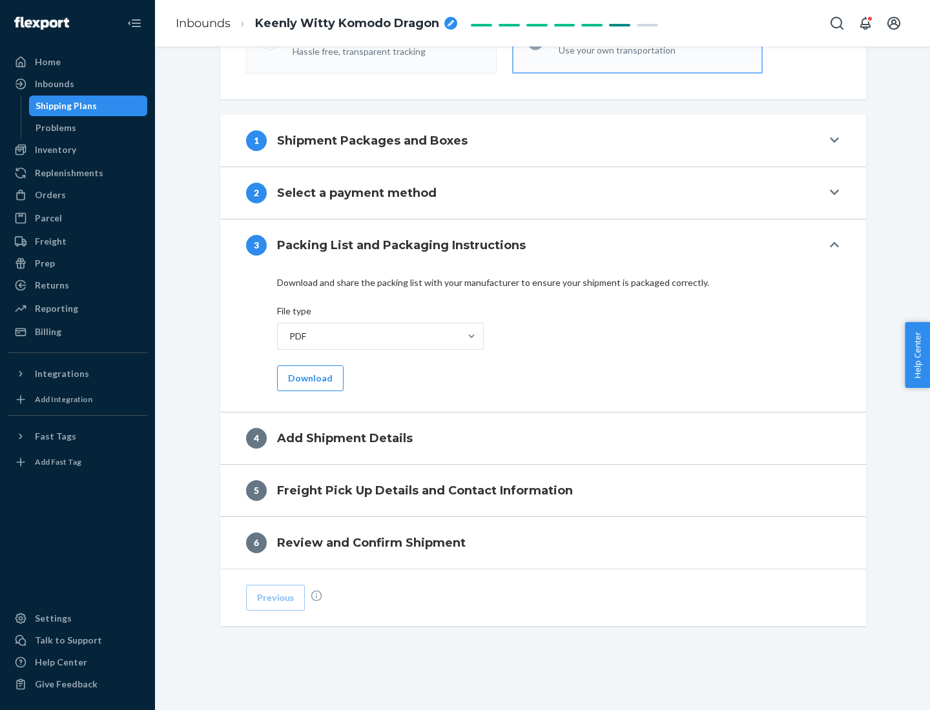
click at [309, 378] on button "Download" at bounding box center [310, 378] width 67 height 26
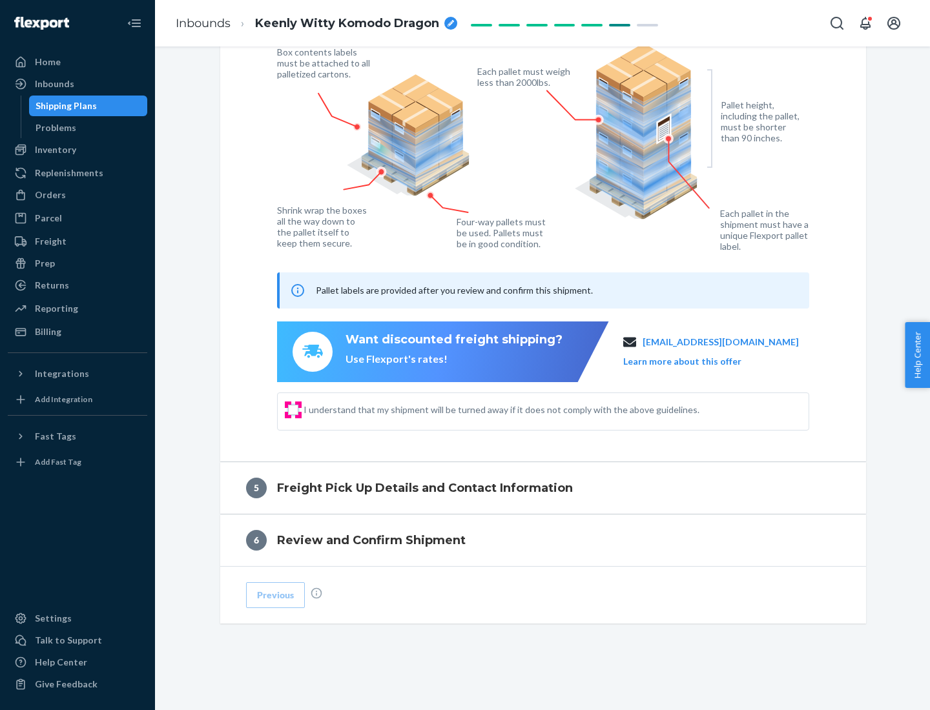
click at [293, 409] on input "I understand that my shipment will be turned away if it does not comply with th…" at bounding box center [293, 410] width 10 height 10
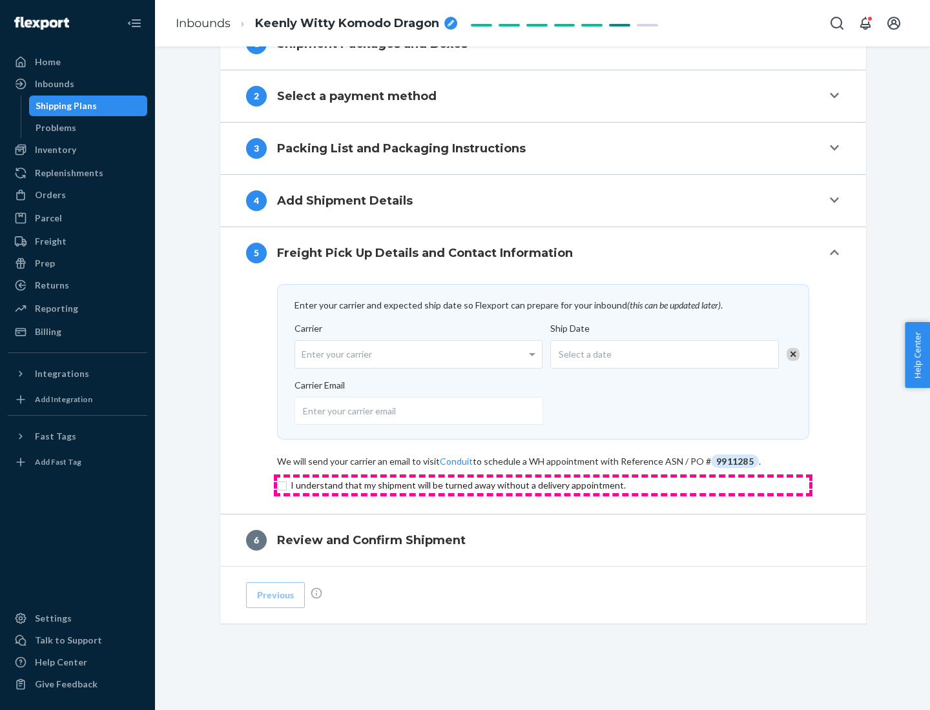
click at [543, 485] on input "checkbox" at bounding box center [543, 485] width 532 height 15
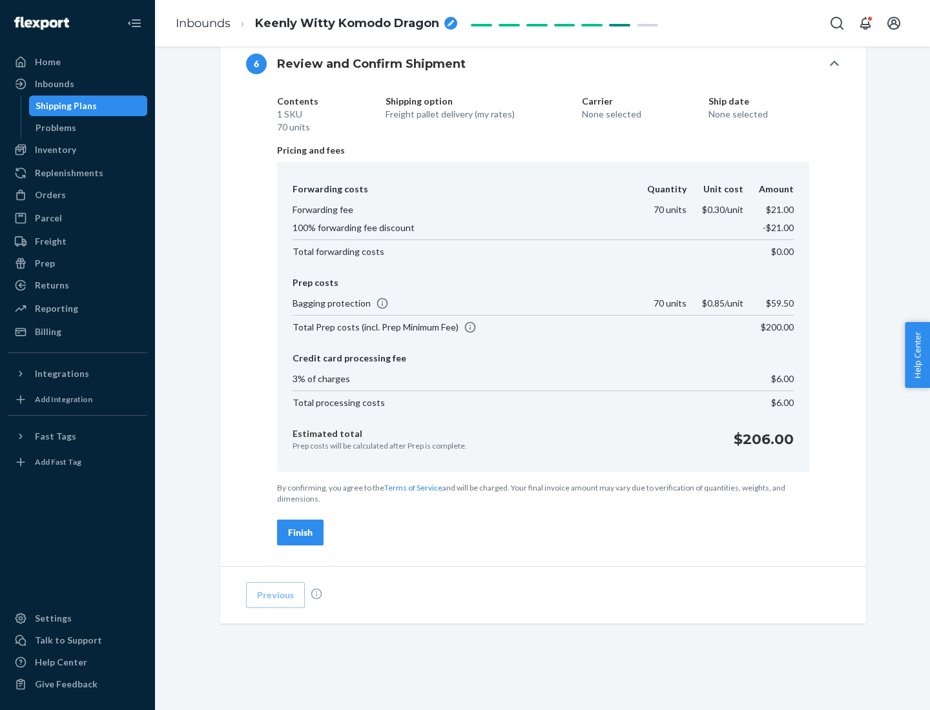
click at [300, 533] on div "Finish" at bounding box center [300, 532] width 25 height 13
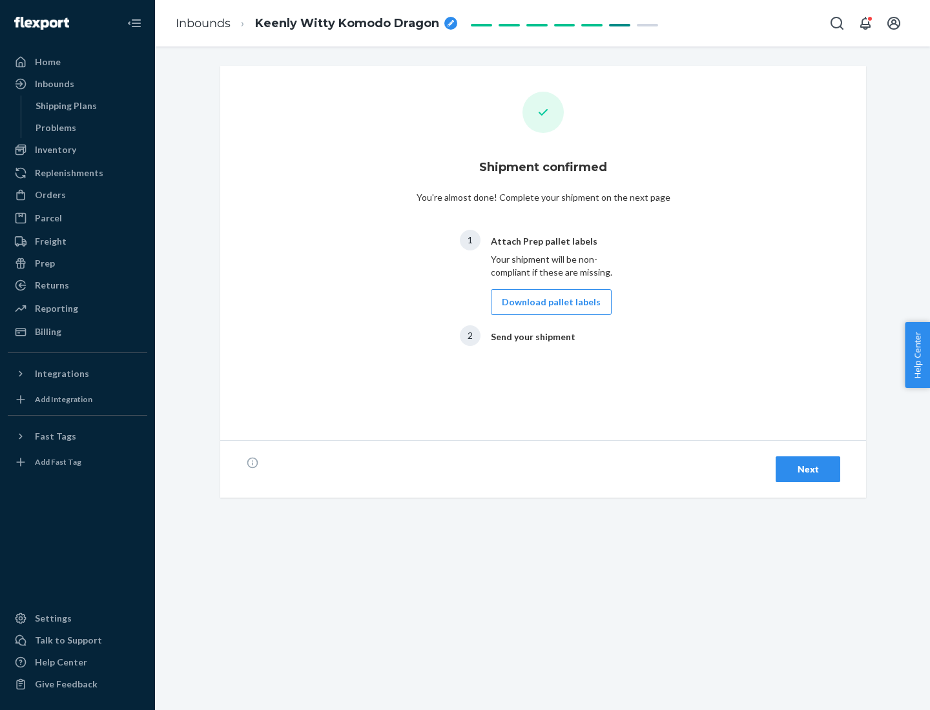
click at [548, 302] on button "Download pallet labels" at bounding box center [551, 302] width 121 height 26
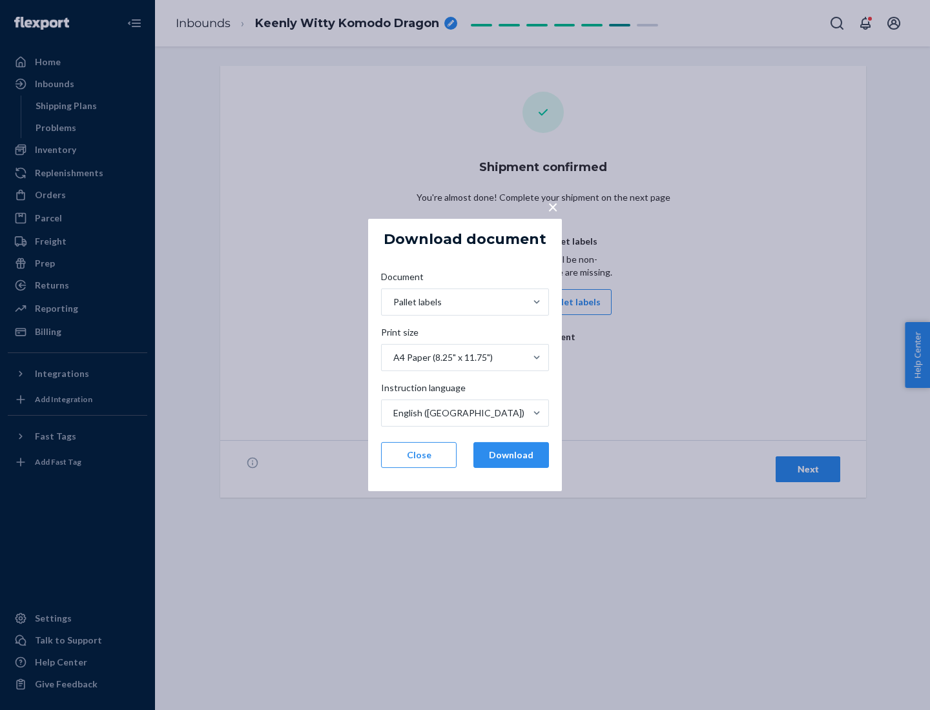
click at [511, 455] on button "Download" at bounding box center [511, 455] width 76 height 26
click at [552, 206] on span "×" at bounding box center [553, 207] width 10 height 22
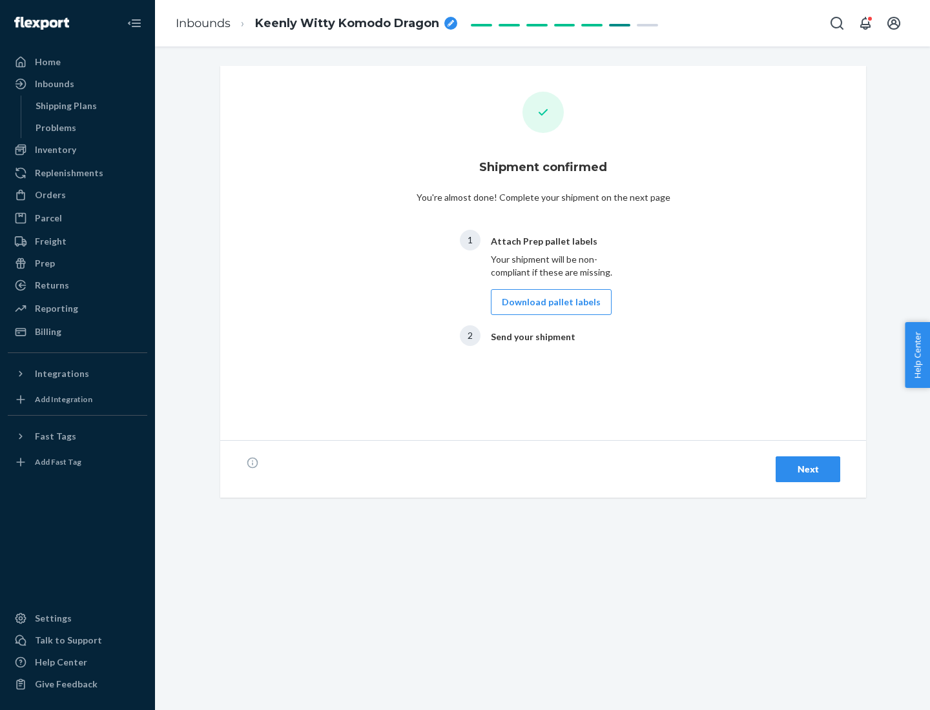
click at [808, 469] on div "Next" at bounding box center [807, 469] width 43 height 13
